Goal: Transaction & Acquisition: Subscribe to service/newsletter

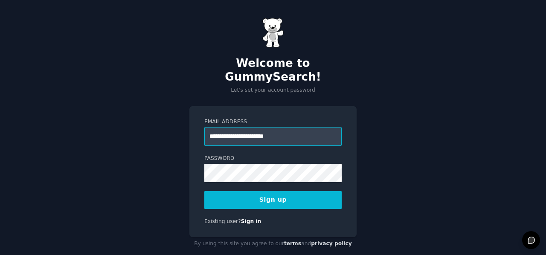
click at [320, 127] on input "**********" at bounding box center [272, 136] width 137 height 19
type input "**********"
click at [260, 191] on button "Sign up" at bounding box center [272, 200] width 137 height 18
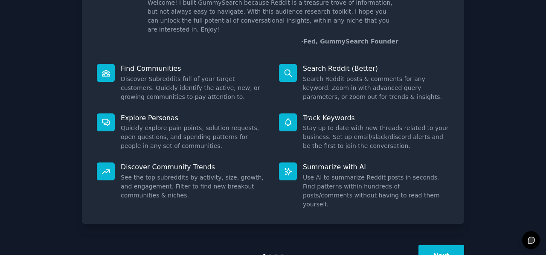
scroll to position [78, 0]
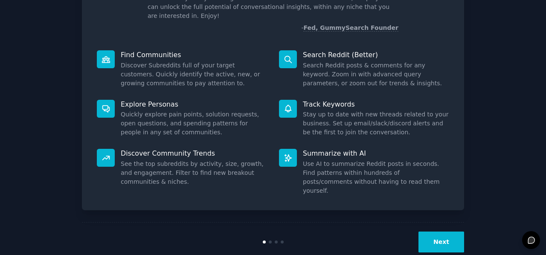
click at [451, 232] on button "Next" at bounding box center [441, 242] width 46 height 21
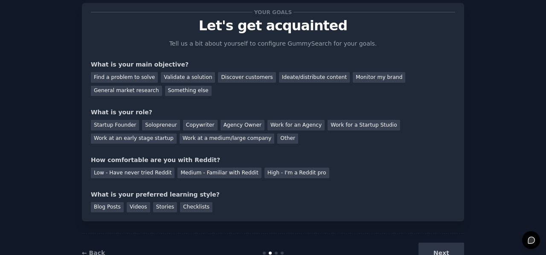
scroll to position [7, 0]
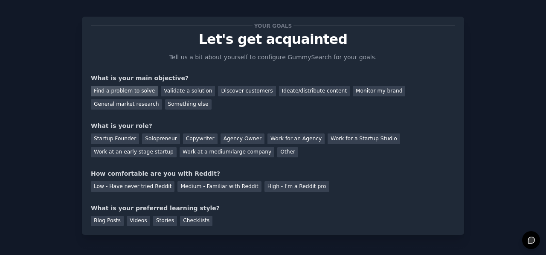
click at [138, 87] on div "Find a problem to solve" at bounding box center [124, 91] width 67 height 11
click at [165, 102] on div "Something else" at bounding box center [188, 104] width 46 height 11
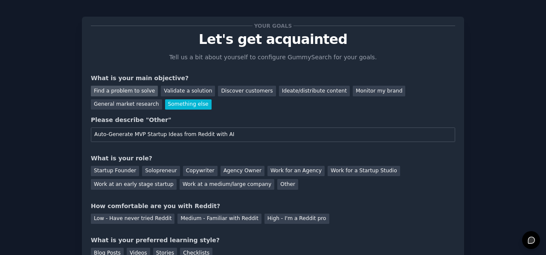
type input "Auto-Generate MVP Startup Ideas from Reddit with AI"
click at [119, 87] on div "Find a problem to solve" at bounding box center [124, 91] width 67 height 11
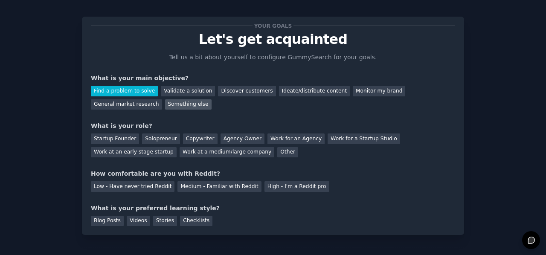
click at [165, 106] on div "Something else" at bounding box center [188, 104] width 46 height 11
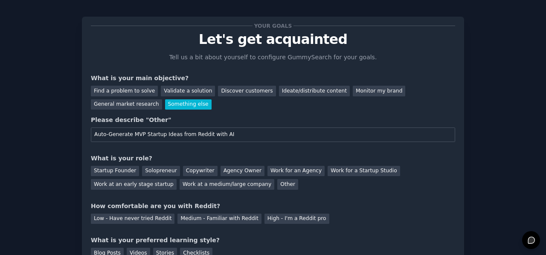
scroll to position [50, 0]
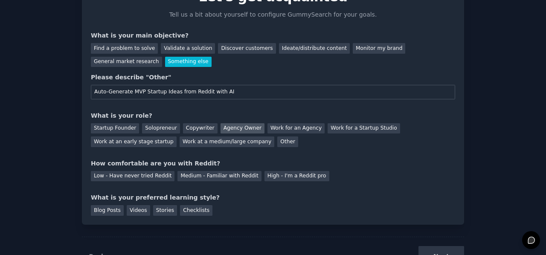
click at [231, 127] on div "Agency Owner" at bounding box center [242, 128] width 44 height 11
click at [190, 175] on div "Medium - Familiar with Reddit" at bounding box center [219, 176] width 84 height 11
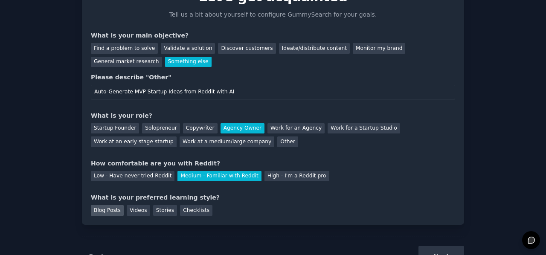
click at [105, 208] on div "Blog Posts" at bounding box center [107, 210] width 33 height 11
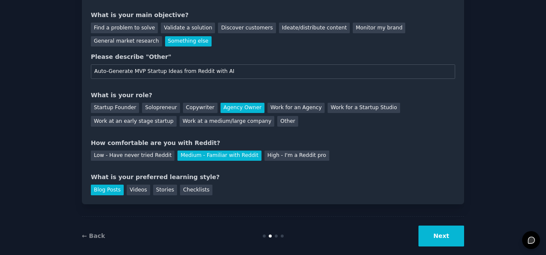
scroll to position [82, 0]
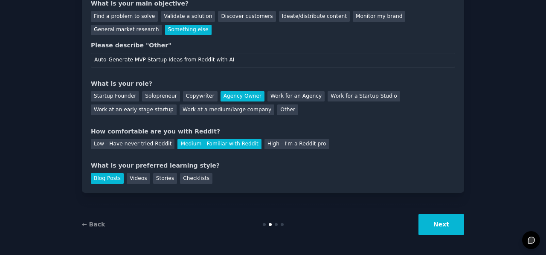
click at [445, 214] on button "Next" at bounding box center [441, 224] width 46 height 21
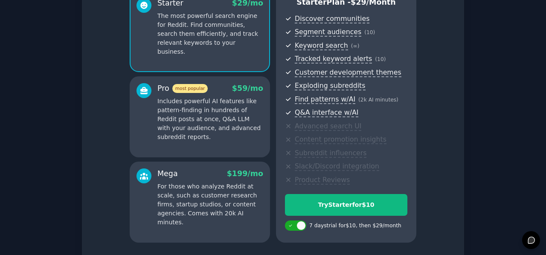
scroll to position [43, 0]
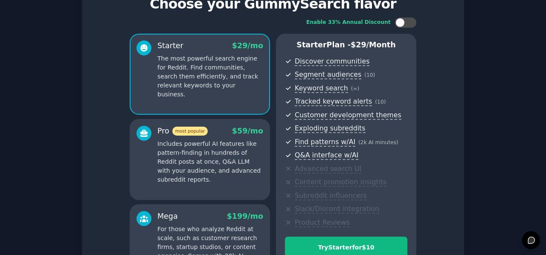
click at [191, 154] on p "Includes powerful AI features like pattern-finding in hundreds of Reddit posts …" at bounding box center [210, 161] width 106 height 45
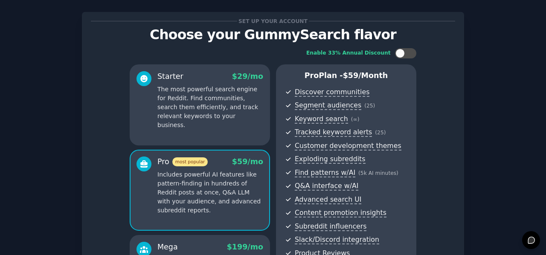
scroll to position [0, 0]
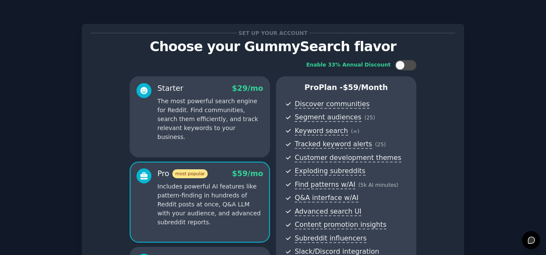
click at [282, 47] on p "Choose your GummySearch flavor" at bounding box center [273, 46] width 364 height 15
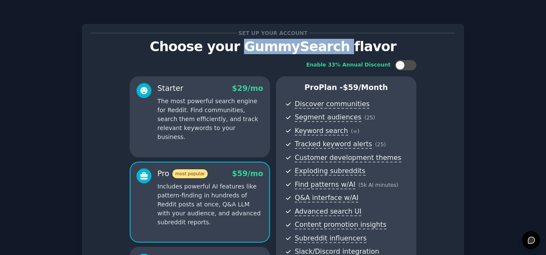
click at [282, 47] on p "Choose your GummySearch flavor" at bounding box center [273, 46] width 364 height 15
copy p "GummySearch"
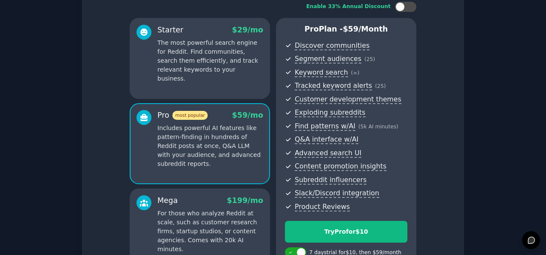
scroll to position [85, 0]
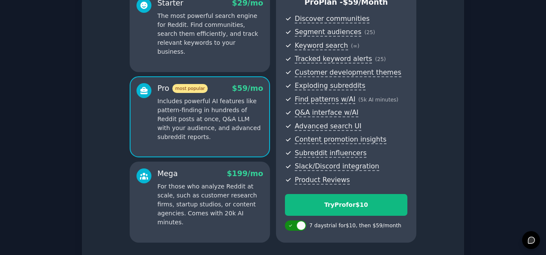
click at [290, 224] on icon at bounding box center [290, 225] width 3 height 2
click at [301, 224] on div at bounding box center [300, 225] width 4 height 4
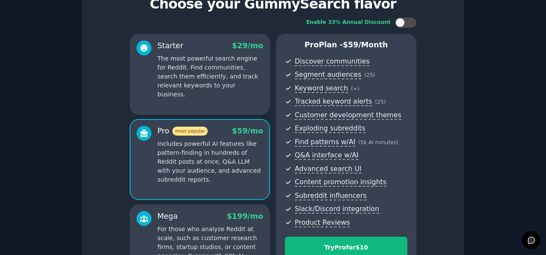
click at [234, 68] on p "The most powerful search engine for Reddit. Find communities, search them effic…" at bounding box center [210, 76] width 106 height 45
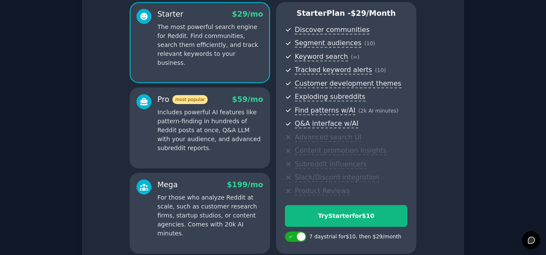
scroll to position [128, 0]
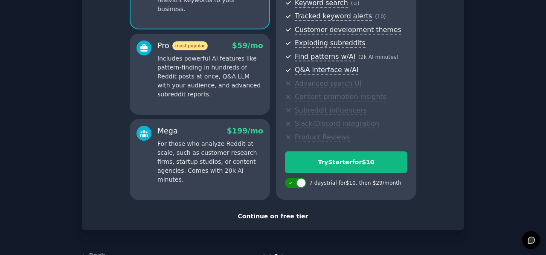
click at [294, 181] on div at bounding box center [295, 183] width 21 height 10
click at [300, 181] on div at bounding box center [300, 183] width 4 height 4
checkbox input "true"
click at [180, 136] on div "Mega $ 199 /mo For those who analyze Reddit at scale, such as customer research…" at bounding box center [210, 155] width 106 height 58
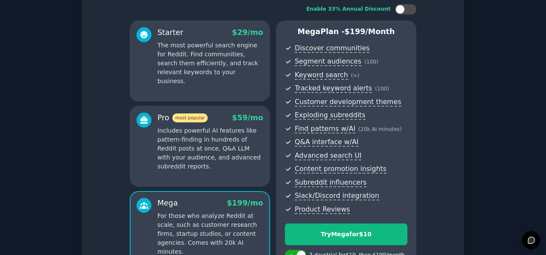
scroll to position [43, 0]
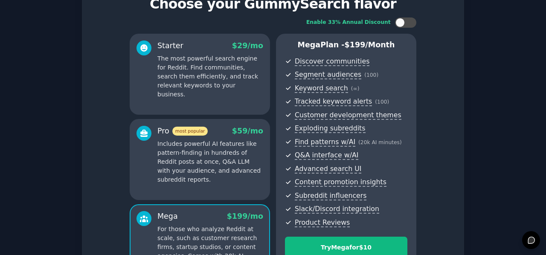
click at [194, 151] on p "Includes powerful AI features like pattern-finding in hundreds of Reddit posts …" at bounding box center [210, 161] width 106 height 45
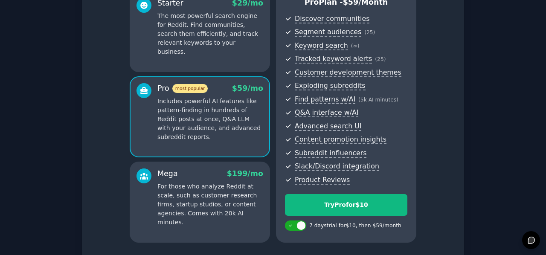
scroll to position [128, 0]
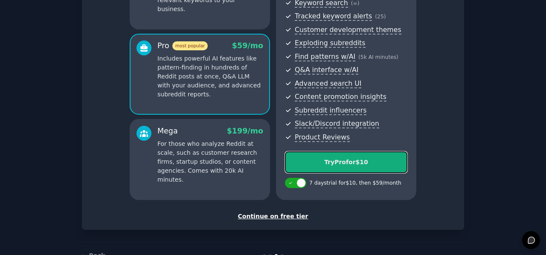
click at [354, 162] on div "Try Pro for $10" at bounding box center [346, 162] width 122 height 9
